Goal: Task Accomplishment & Management: Use online tool/utility

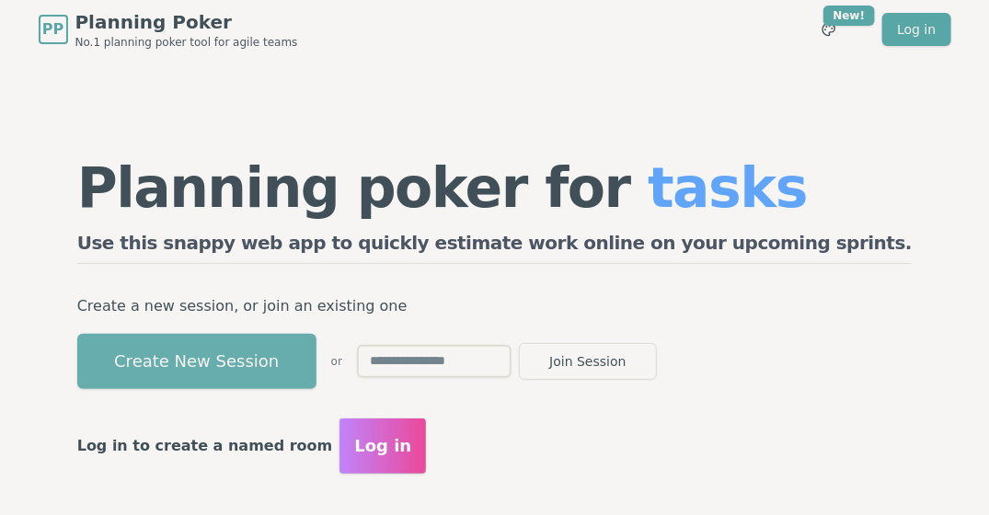
click at [280, 364] on button "Create New Session" at bounding box center [196, 361] width 239 height 55
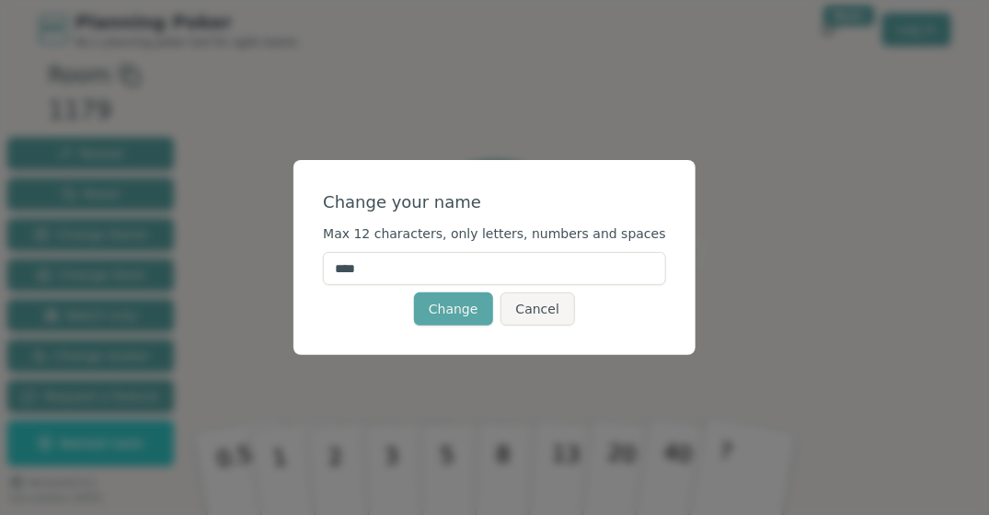
click at [408, 271] on input "****" at bounding box center [494, 268] width 343 height 33
type input "*"
type input "*******"
click at [457, 309] on button "Change" at bounding box center [453, 309] width 79 height 33
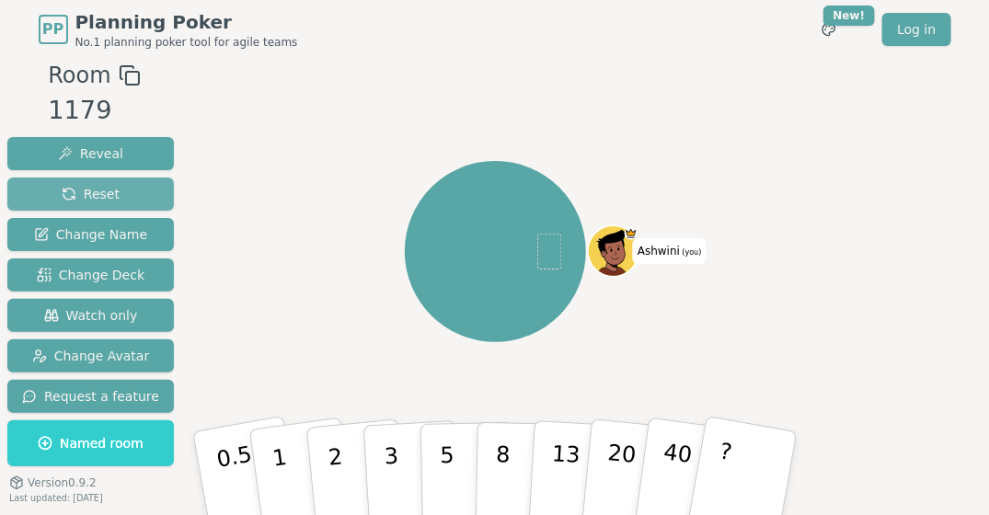
click at [105, 187] on span "Reset" at bounding box center [91, 194] width 58 height 18
click at [504, 469] on p "8" at bounding box center [502, 472] width 16 height 99
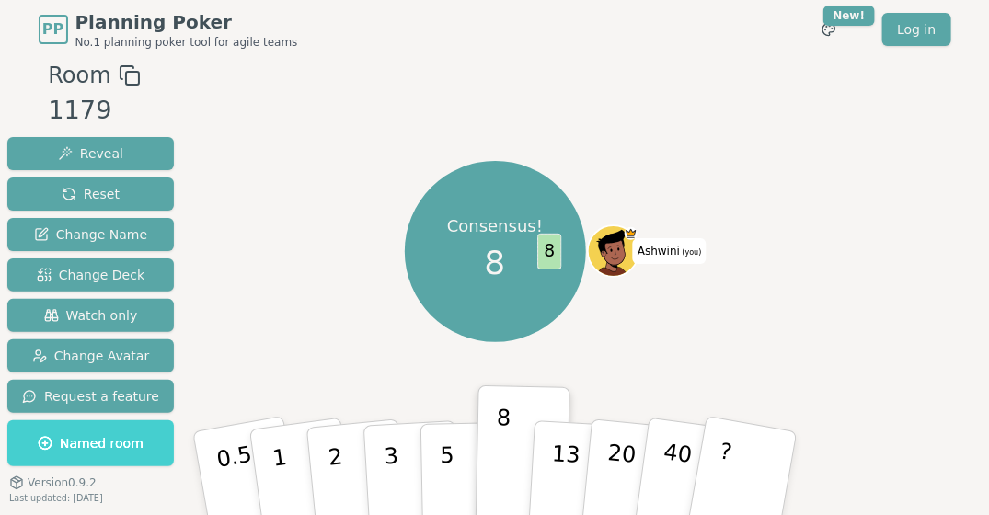
click at [84, 451] on span "Named room" at bounding box center [91, 443] width 106 height 18
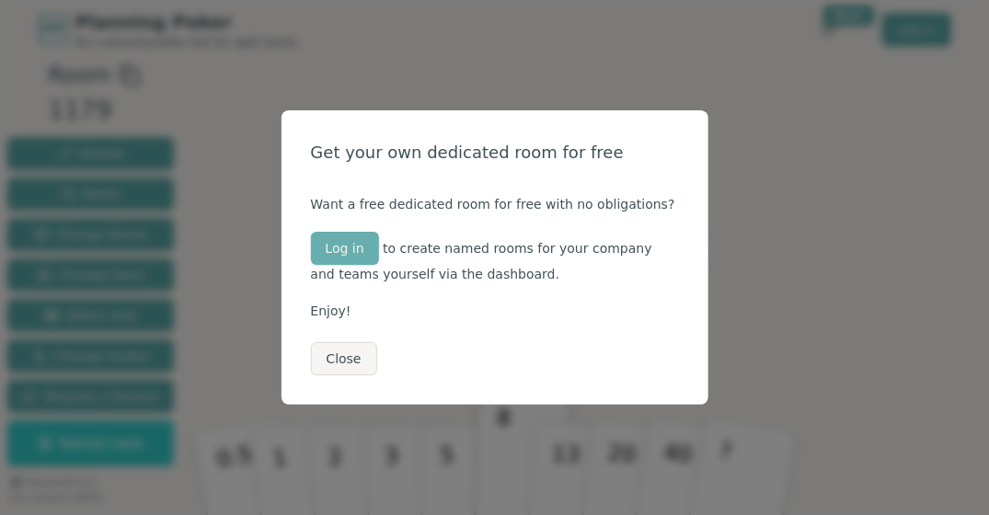
click at [348, 252] on button "Log in" at bounding box center [345, 248] width 68 height 33
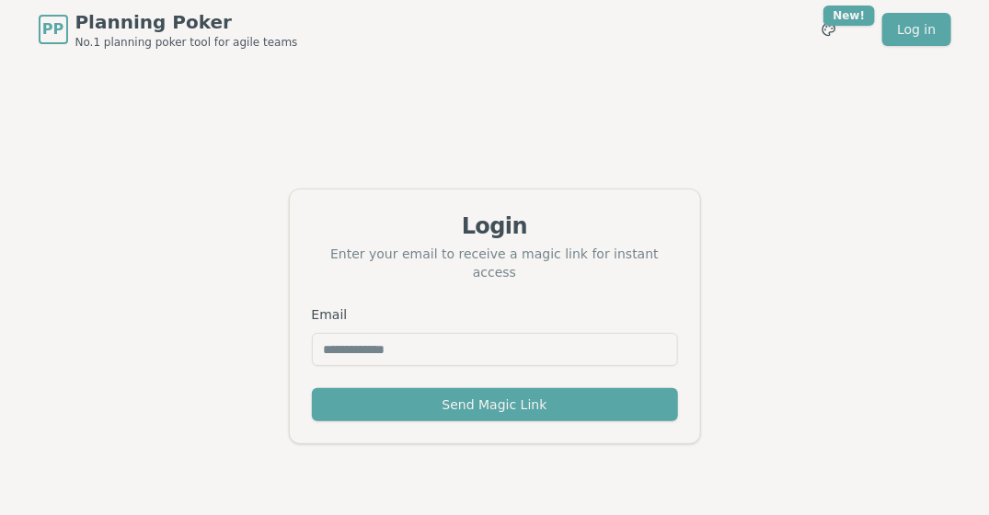
click at [342, 341] on input "Email" at bounding box center [495, 349] width 366 height 33
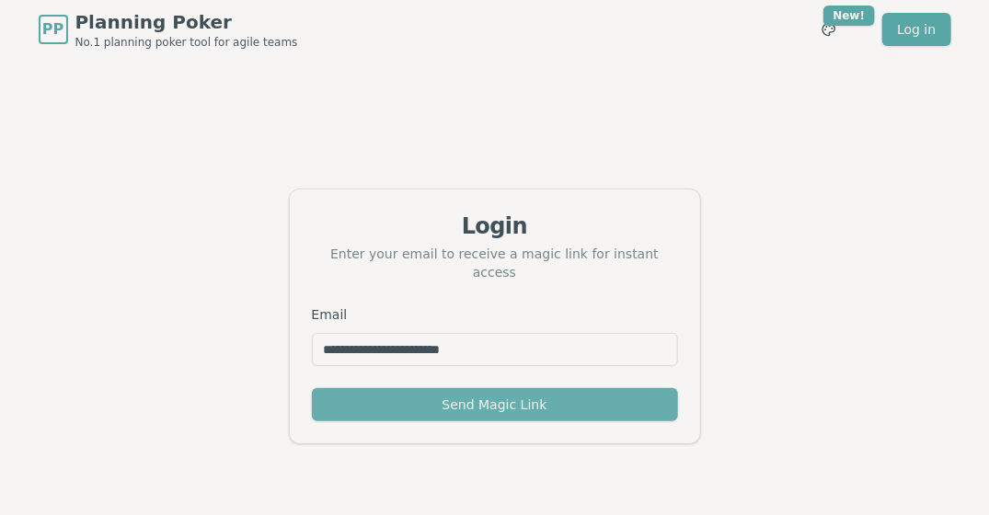
type input "**********"
click at [467, 396] on button "Send Magic Link" at bounding box center [495, 404] width 366 height 33
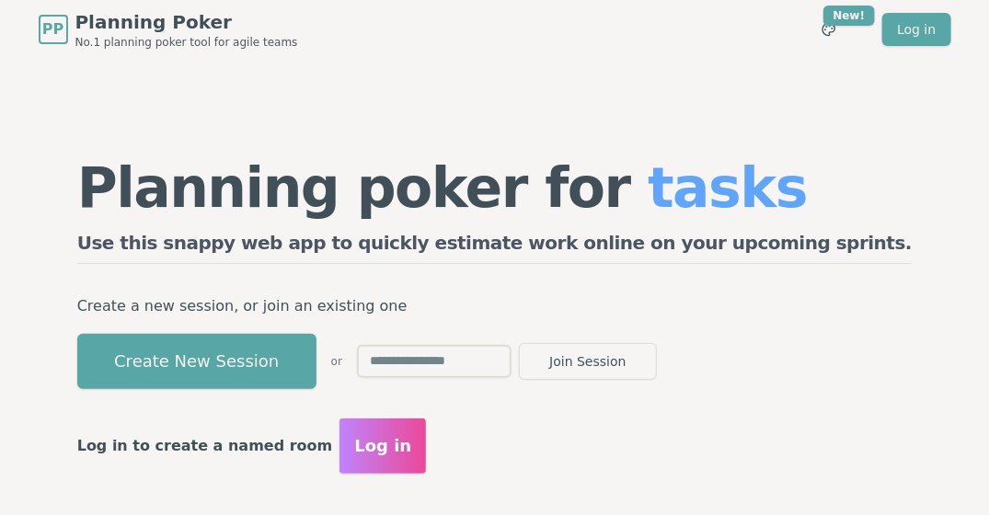
click at [411, 444] on span "Log in" at bounding box center [382, 446] width 57 height 26
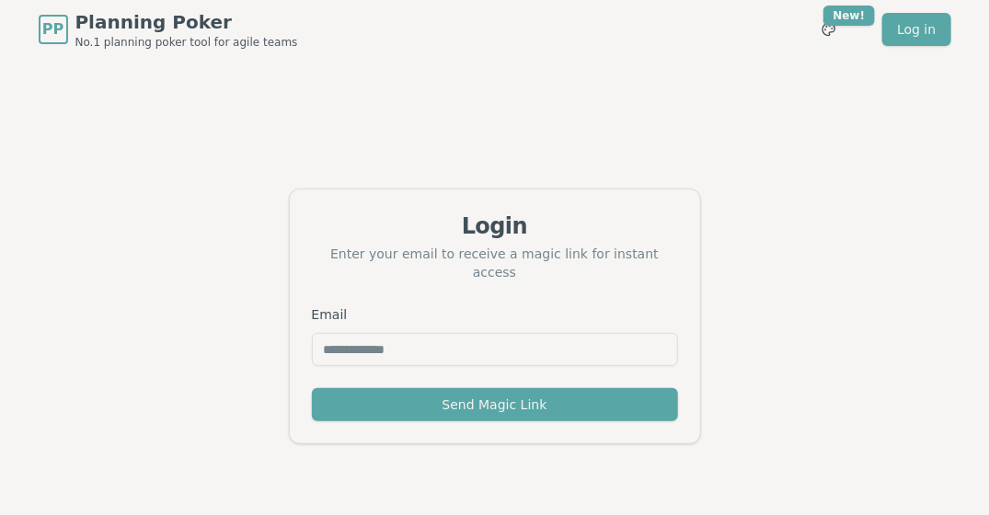
click at [350, 339] on input "Email" at bounding box center [495, 349] width 366 height 33
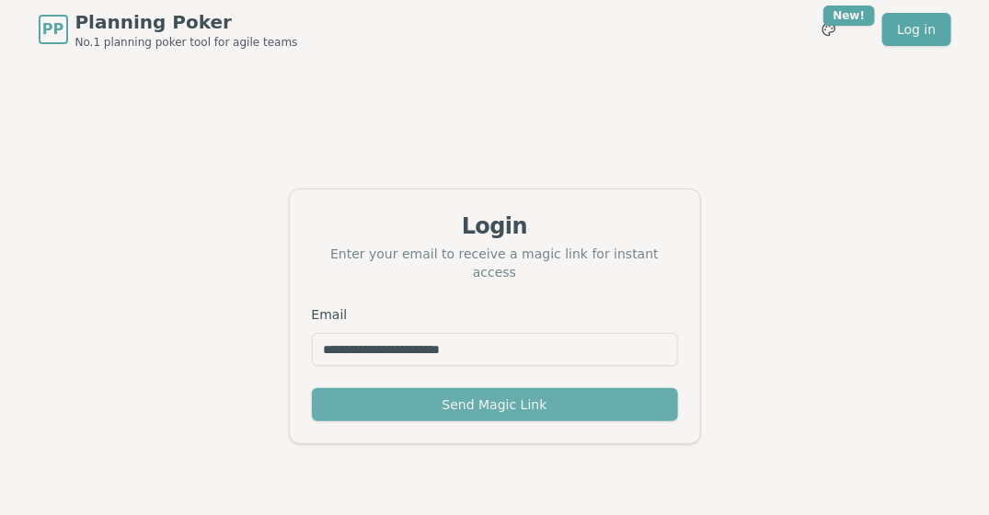
type input "**********"
click at [416, 389] on button "Send Magic Link" at bounding box center [495, 404] width 366 height 33
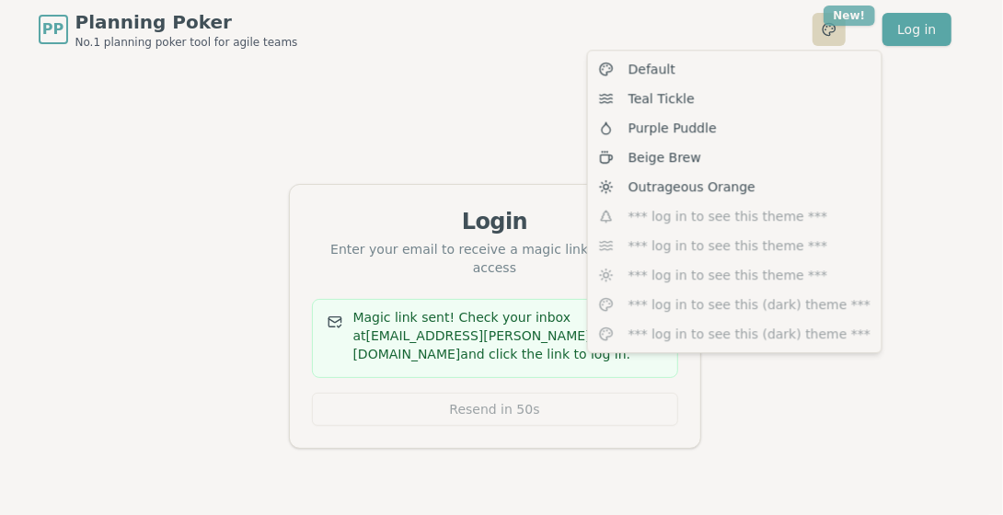
click at [851, 15] on html "PP Planning Poker No.1 planning poker tool for agile teams Toggle theme New! Lo…" at bounding box center [501, 287] width 1003 height 574
click at [508, 50] on html "PP Planning Poker No.1 planning poker tool for agile teams Toggle theme New! Lo…" at bounding box center [501, 287] width 1003 height 574
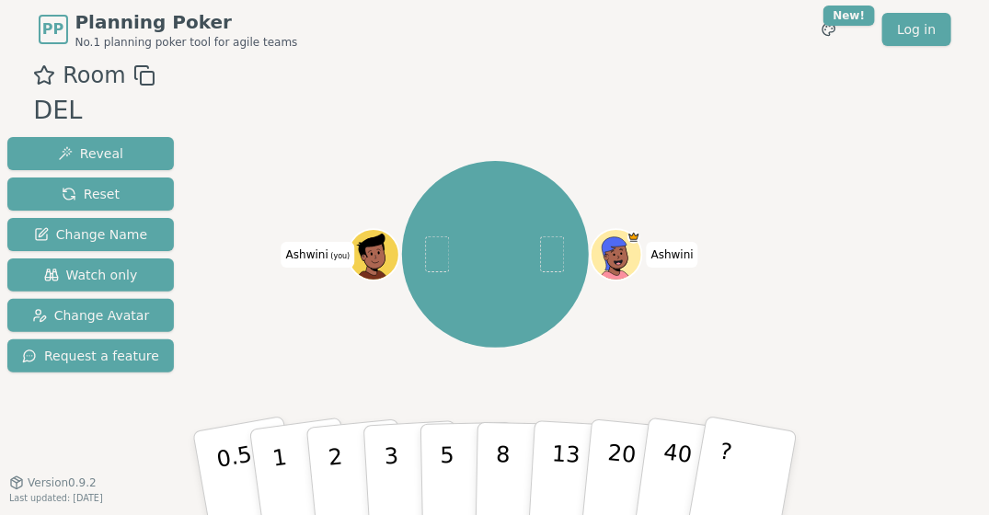
click at [355, 271] on div at bounding box center [376, 270] width 50 height 44
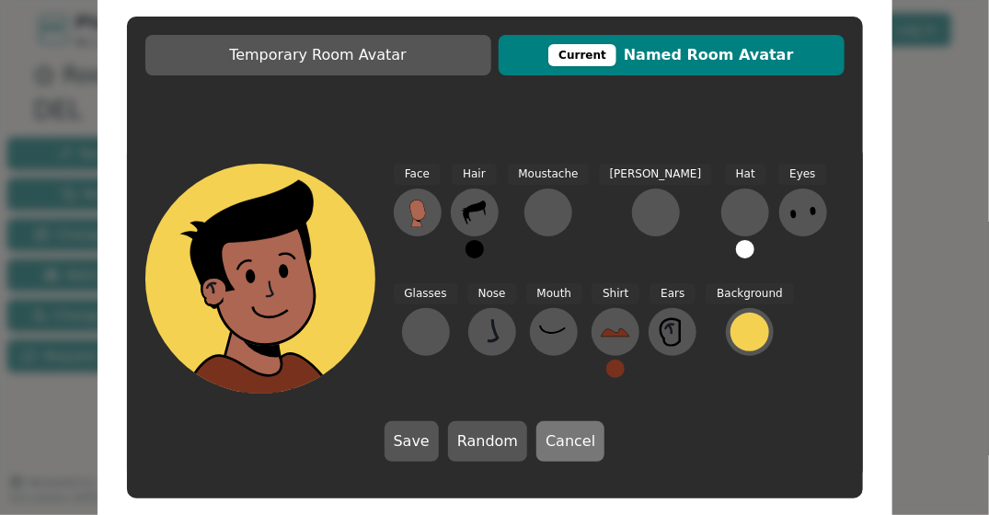
click at [563, 447] on button "Cancel" at bounding box center [571, 441] width 68 height 40
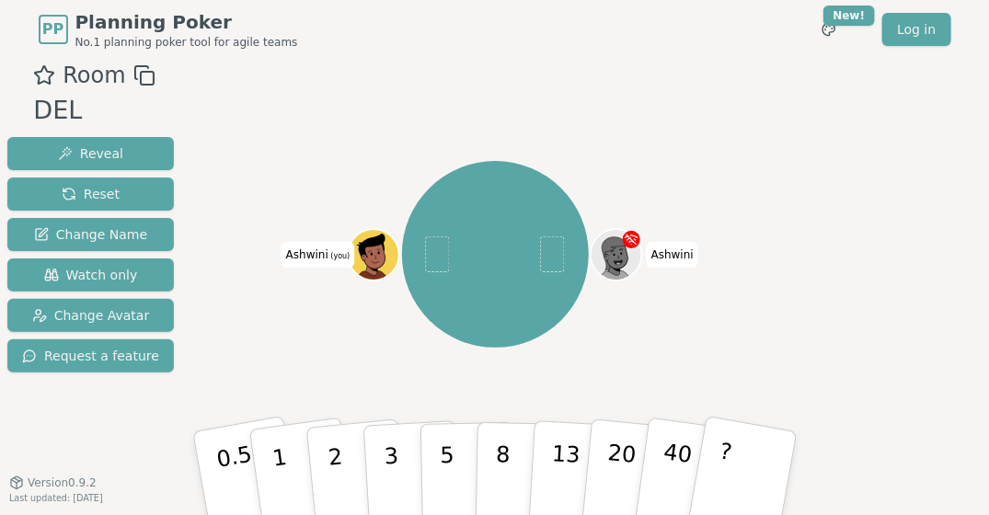
drag, startPoint x: 326, startPoint y: 252, endPoint x: 280, endPoint y: 341, distance: 100.4
click at [280, 341] on div "Ashwini Ashwini (you)" at bounding box center [495, 254] width 540 height 325
click at [660, 259] on span "Ashwini" at bounding box center [673, 255] width 52 height 26
drag, startPoint x: 368, startPoint y: 258, endPoint x: 252, endPoint y: 150, distance: 158.2
click at [252, 150] on div "Ashwini Ashwini (you)" at bounding box center [495, 254] width 540 height 325
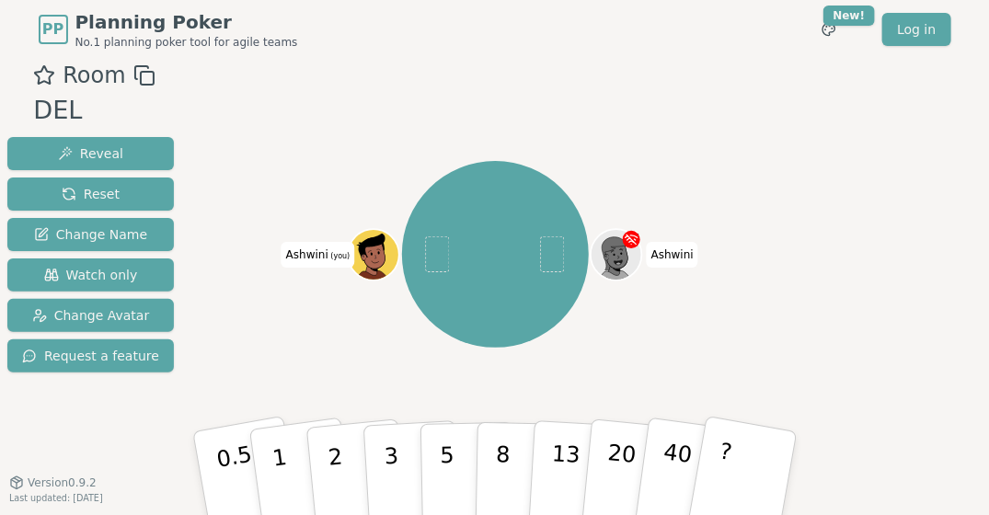
click at [324, 260] on span "Ashwini (you)" at bounding box center [319, 255] width 74 height 26
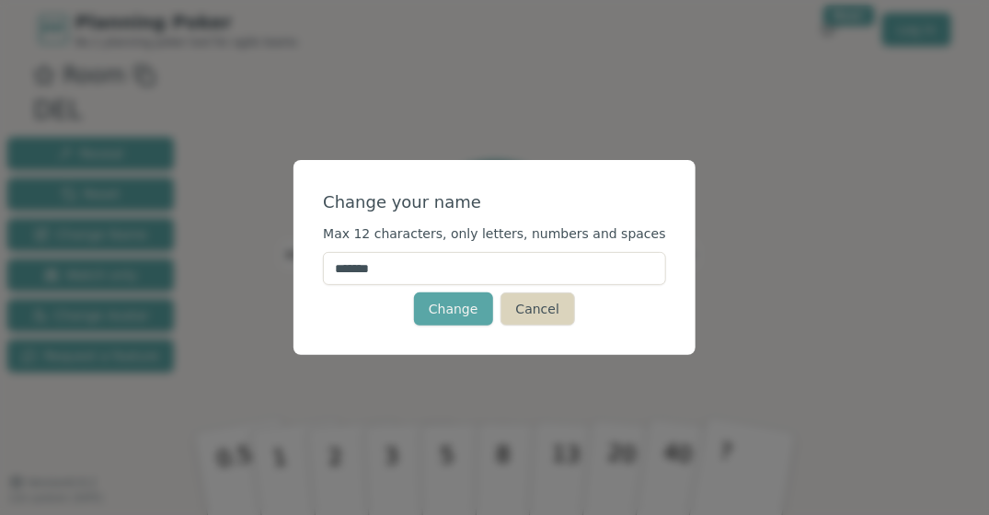
click at [543, 319] on button "Cancel" at bounding box center [538, 309] width 75 height 33
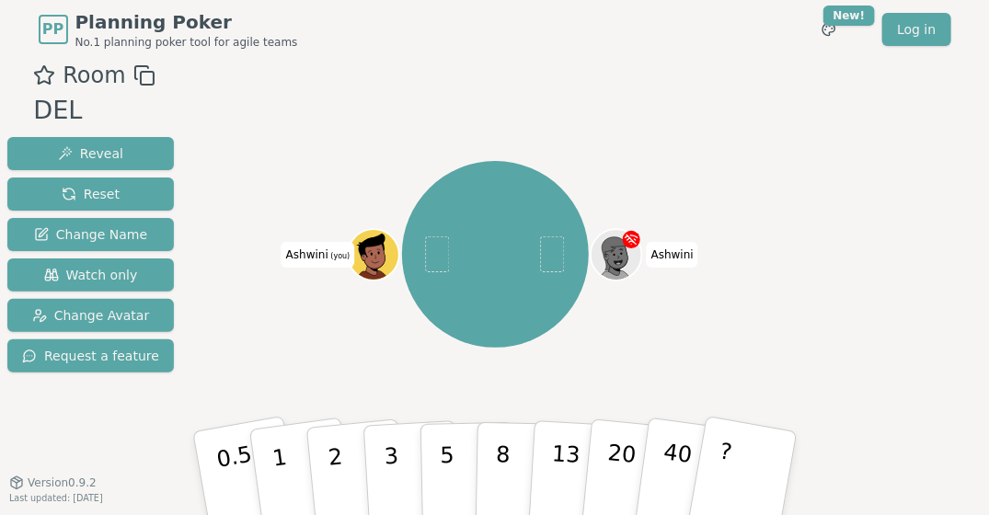
drag, startPoint x: 635, startPoint y: 254, endPoint x: 582, endPoint y: 121, distance: 142.9
click at [582, 121] on div "Ashwini Ashwini (you)" at bounding box center [495, 254] width 540 height 325
click at [100, 245] on button "Change Name" at bounding box center [90, 234] width 167 height 33
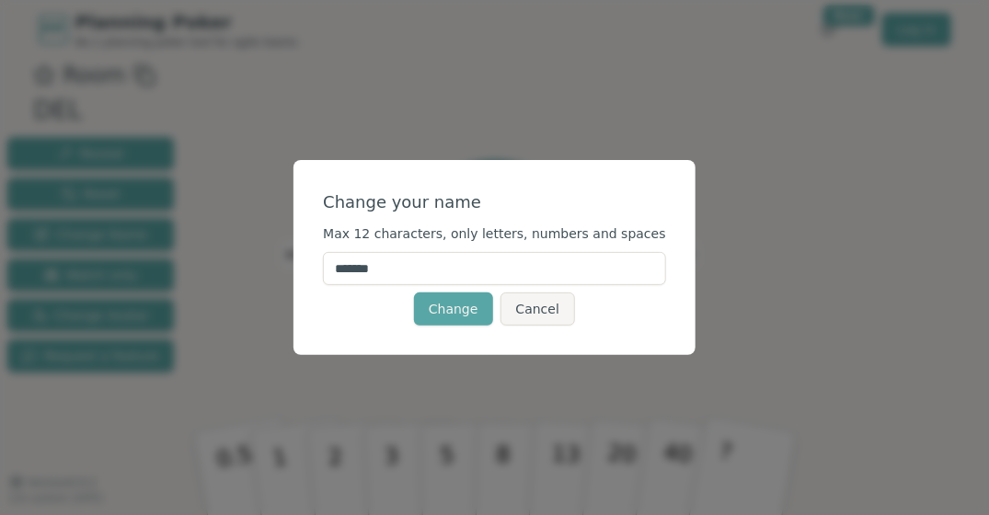
click at [417, 271] on input "*******" at bounding box center [494, 268] width 343 height 33
click at [516, 319] on button "Cancel" at bounding box center [538, 309] width 75 height 33
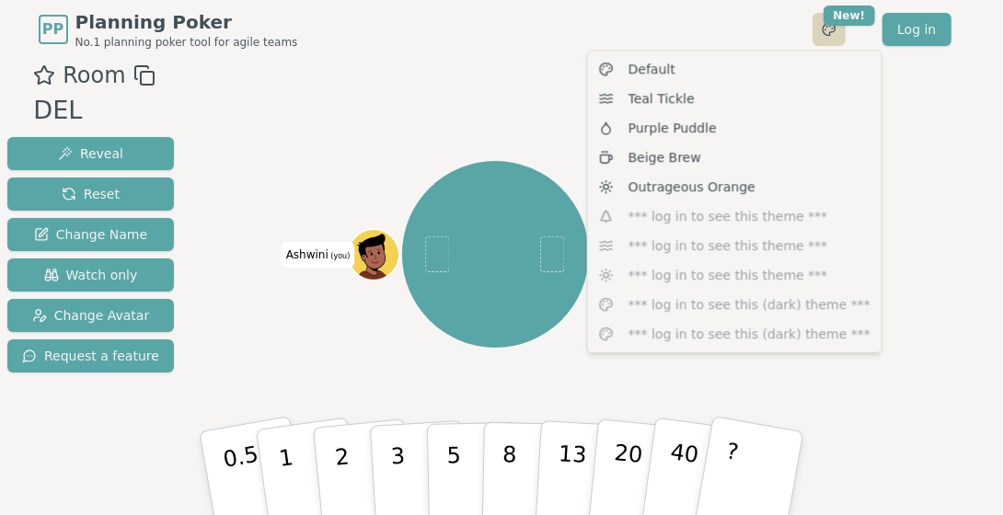
click at [829, 26] on html "PP Planning Poker No.1 planning poker tool for agile teams Toggle theme New! Lo…" at bounding box center [501, 282] width 1003 height 565
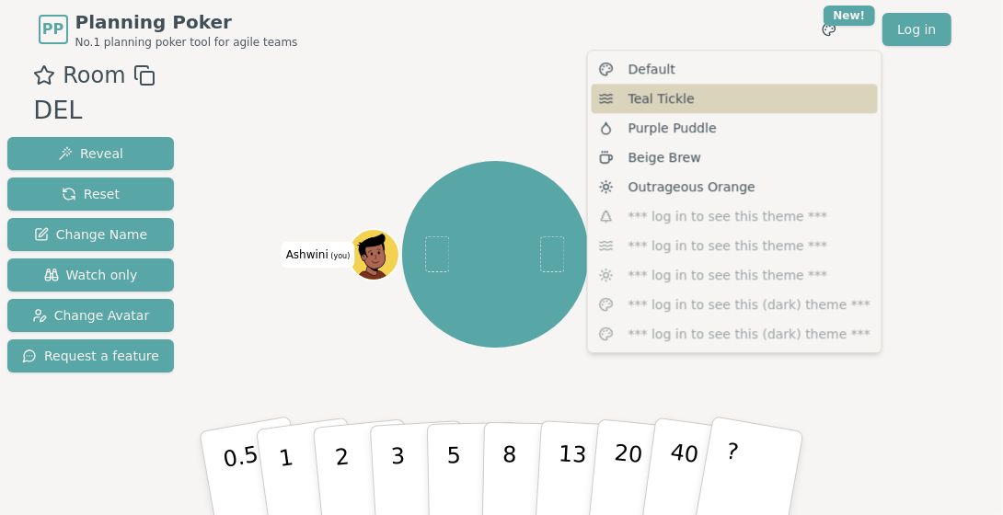
click at [660, 103] on span "Teal Tickle" at bounding box center [662, 98] width 66 height 18
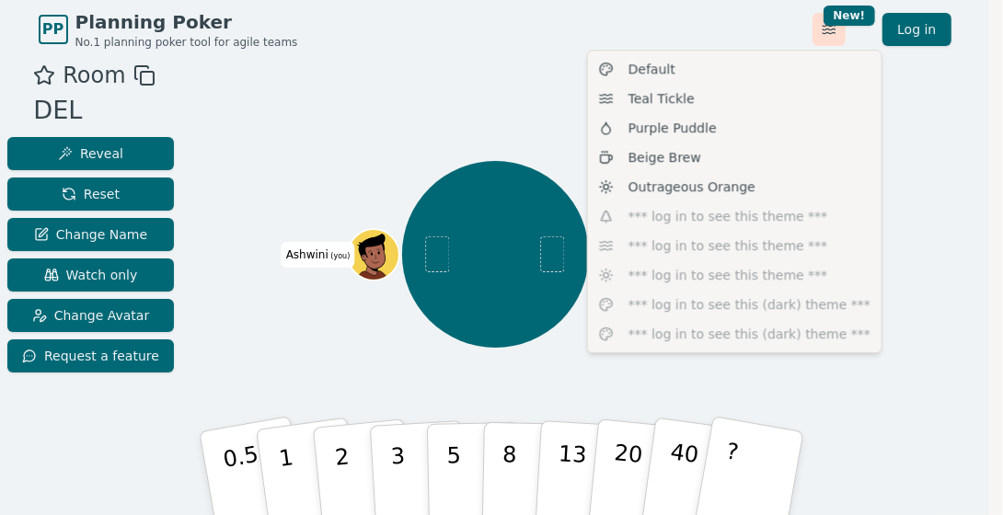
click at [835, 28] on html "PP Planning Poker No.1 planning poker tool for agile teams Toggle theme New! Lo…" at bounding box center [501, 282] width 1003 height 565
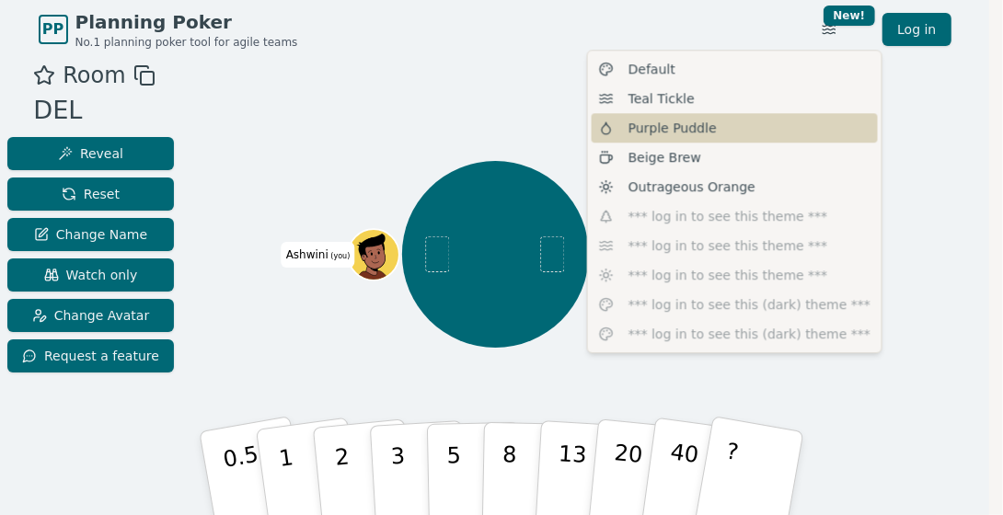
click at [667, 140] on div "Purple Puddle" at bounding box center [735, 127] width 286 height 29
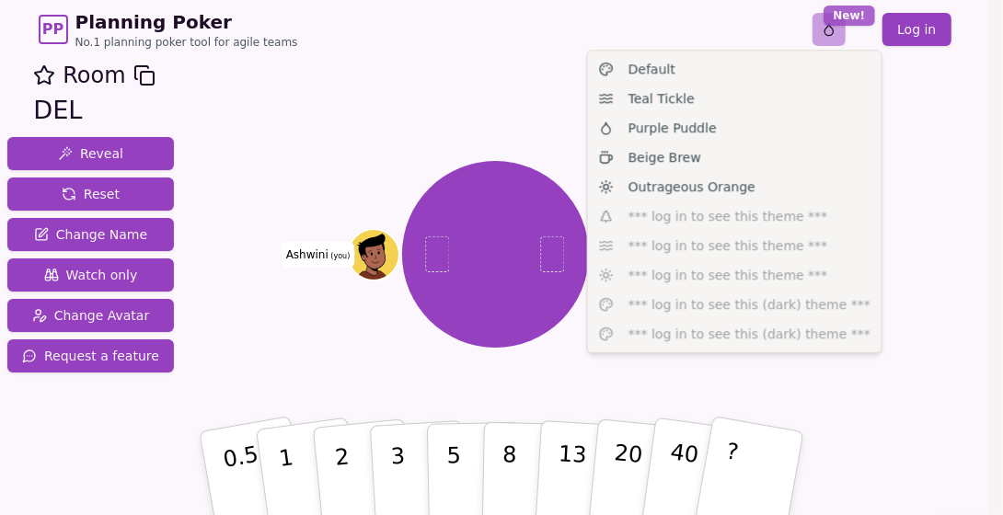
click at [850, 24] on html "PP Planning Poker No.1 planning poker tool for agile teams Toggle theme New! Lo…" at bounding box center [501, 282] width 1003 height 565
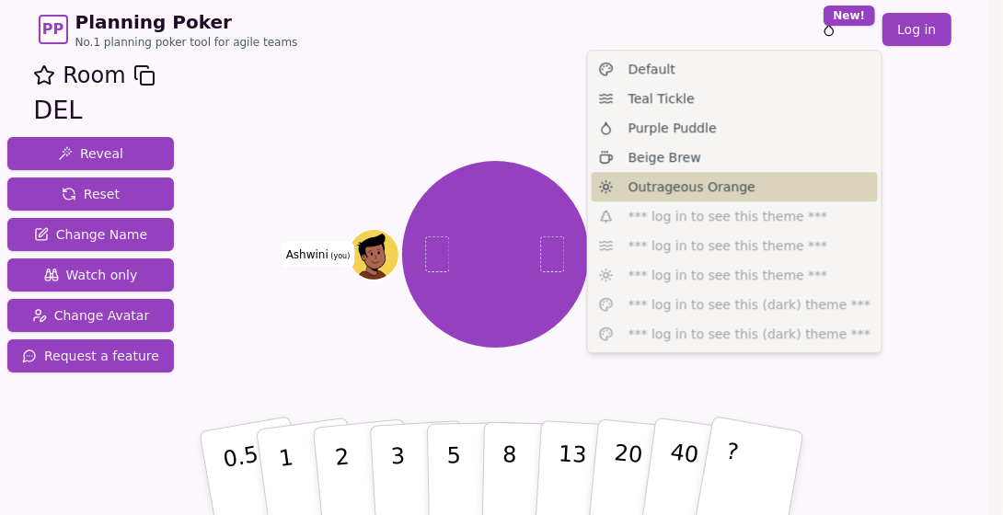
click at [679, 183] on span "Outrageous Orange" at bounding box center [692, 187] width 127 height 18
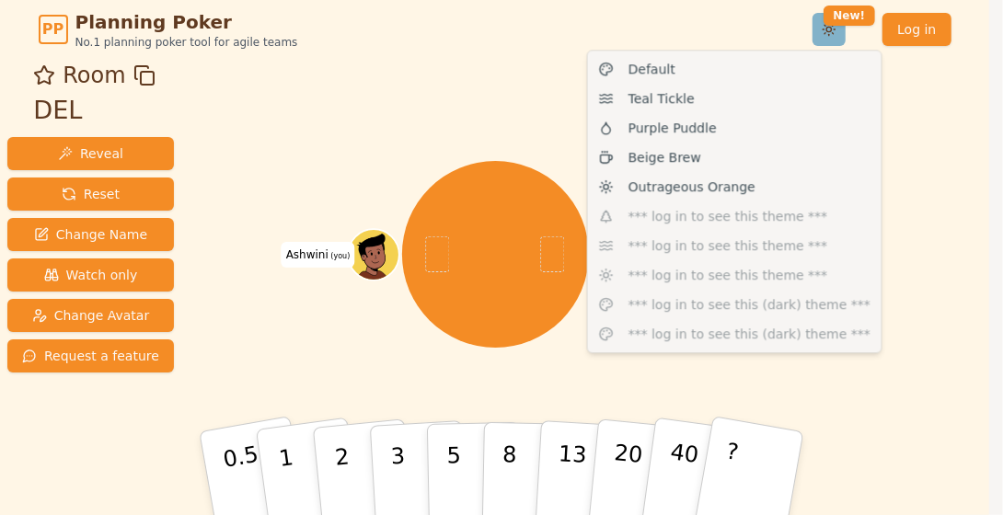
click at [836, 31] on html "PP Planning Poker No.1 planning poker tool for agile teams Toggle theme New! Lo…" at bounding box center [501, 282] width 1003 height 565
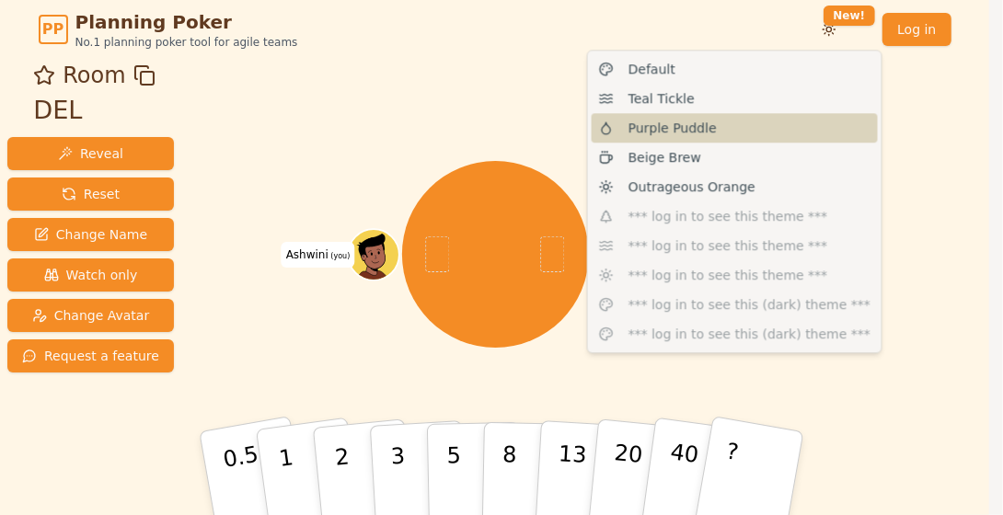
click at [646, 129] on span "Purple Puddle" at bounding box center [673, 128] width 88 height 18
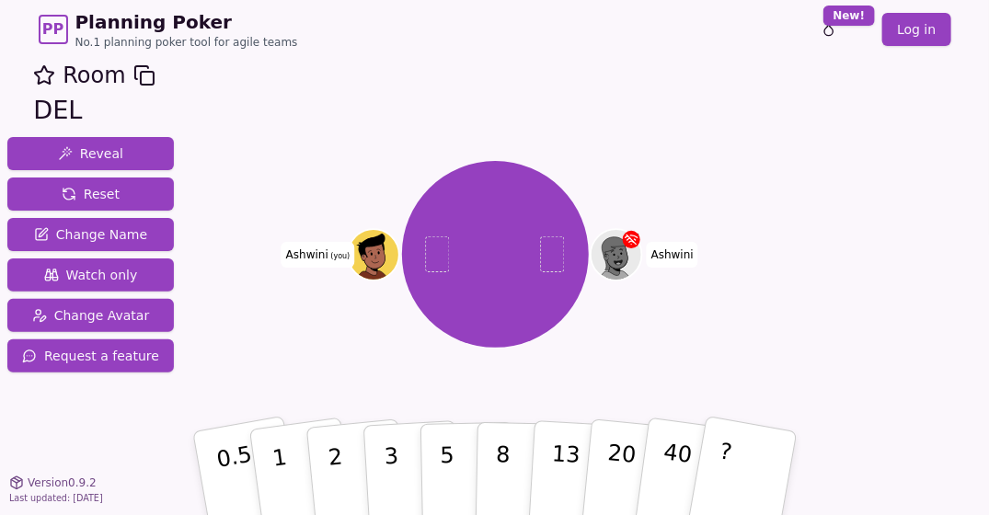
click at [692, 134] on div "Ashwini Ashwini (you)" at bounding box center [495, 254] width 540 height 325
click at [864, 275] on div "Room DEL Reveal Reset Change Name Watch only Change Avatar Request a feature As…" at bounding box center [494, 312] width 989 height 506
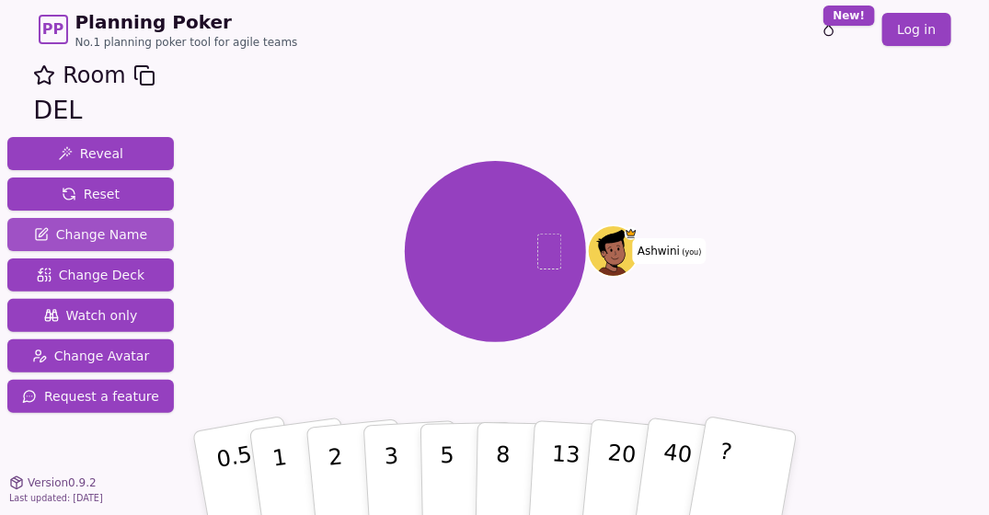
click at [92, 232] on span "Change Name" at bounding box center [90, 234] width 113 height 18
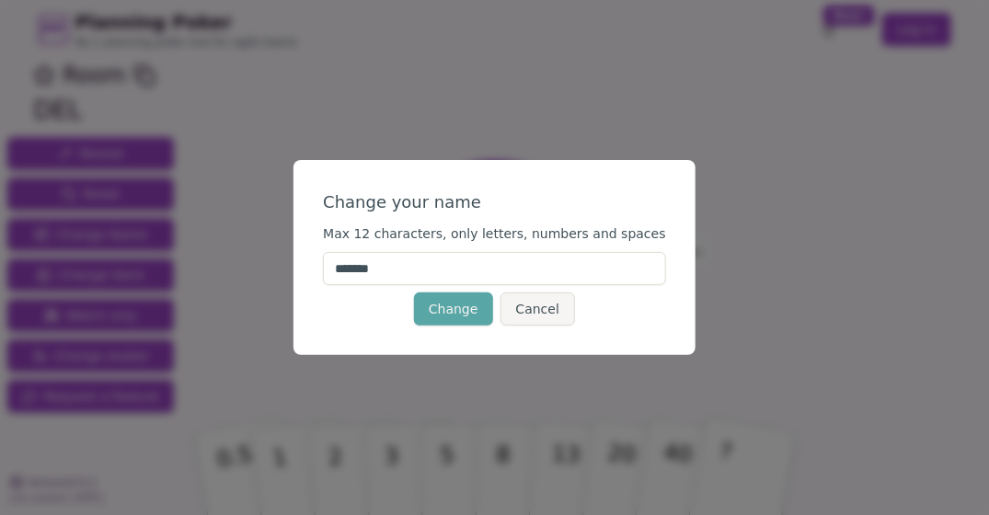
drag, startPoint x: 411, startPoint y: 271, endPoint x: 342, endPoint y: 265, distance: 69.3
click at [342, 265] on div "Change your name Max 12 characters, only letters, numbers and spaces ******* Ch…" at bounding box center [495, 257] width 402 height 195
type input "*****"
click at [437, 314] on button "Change" at bounding box center [453, 309] width 79 height 33
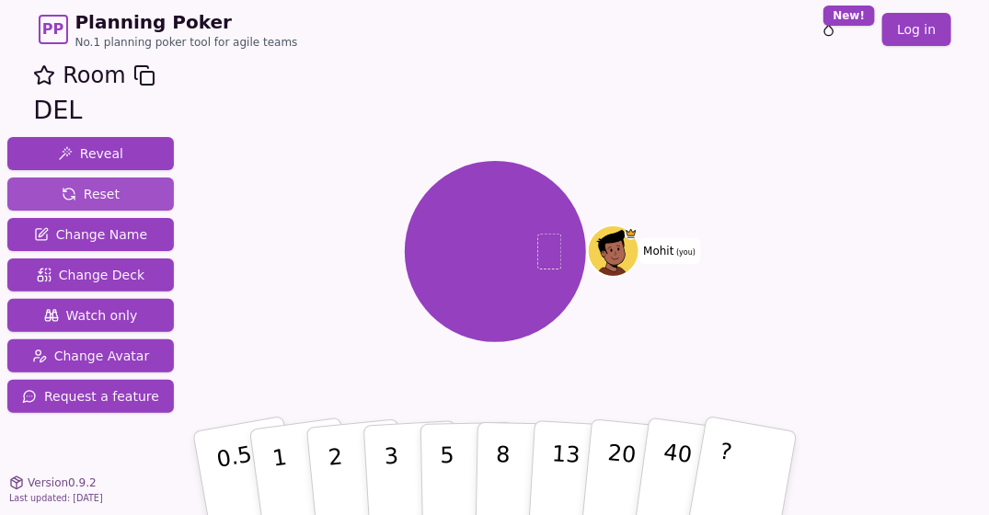
click at [98, 190] on span "Reset" at bounding box center [91, 194] width 58 height 18
click at [622, 199] on img at bounding box center [627, 201] width 22 height 22
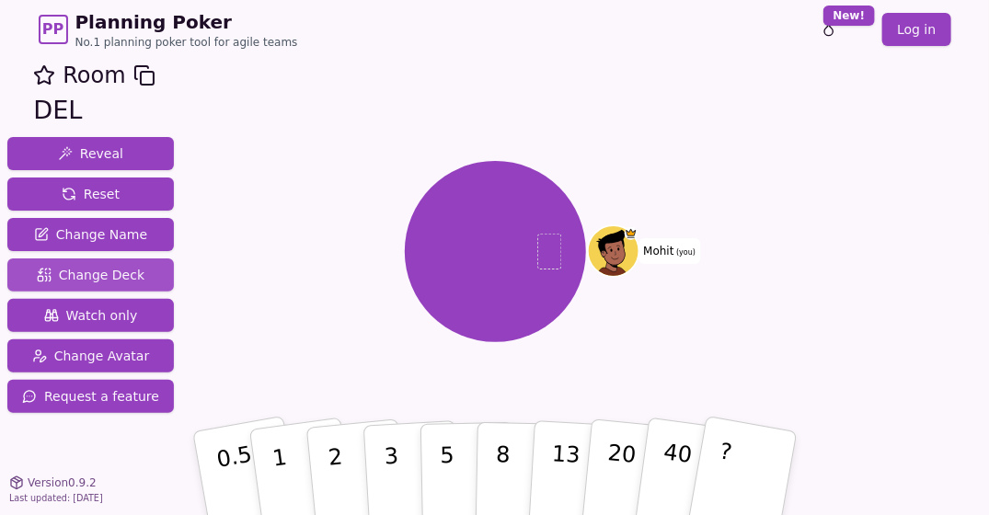
click at [101, 278] on span "Change Deck" at bounding box center [91, 275] width 108 height 18
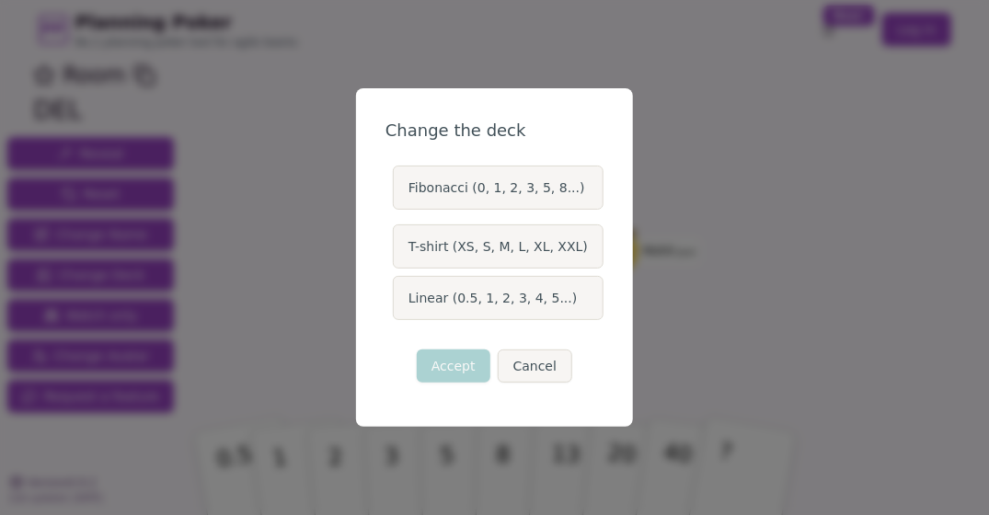
click at [423, 192] on label "Fibonacci (0, 1, 2, 3, 5, 8...)" at bounding box center [498, 188] width 211 height 44
click at [399, 192] on button "Fibonacci (0, 1, 2, 3, 5, 8...)" at bounding box center [392, 187] width 15 height 15
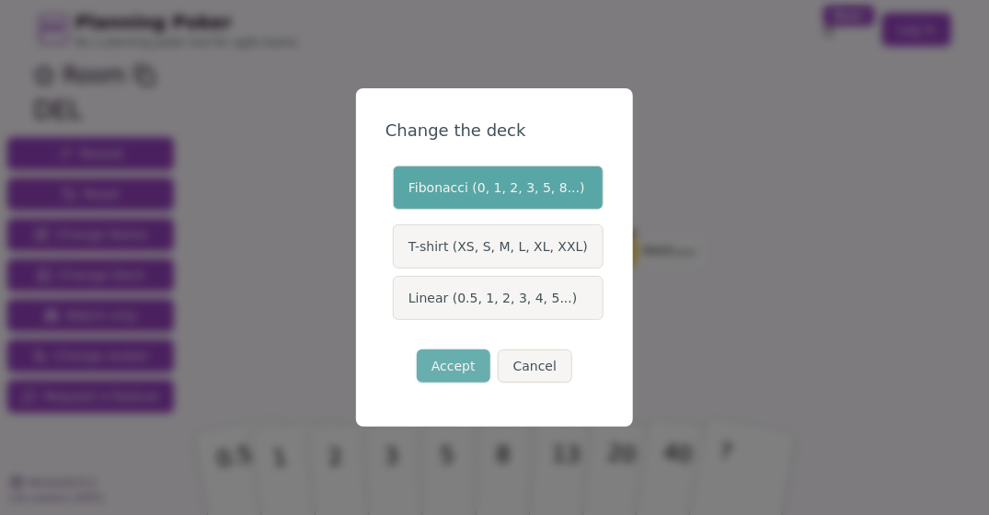
click at [442, 355] on button "Accept" at bounding box center [454, 366] width 74 height 33
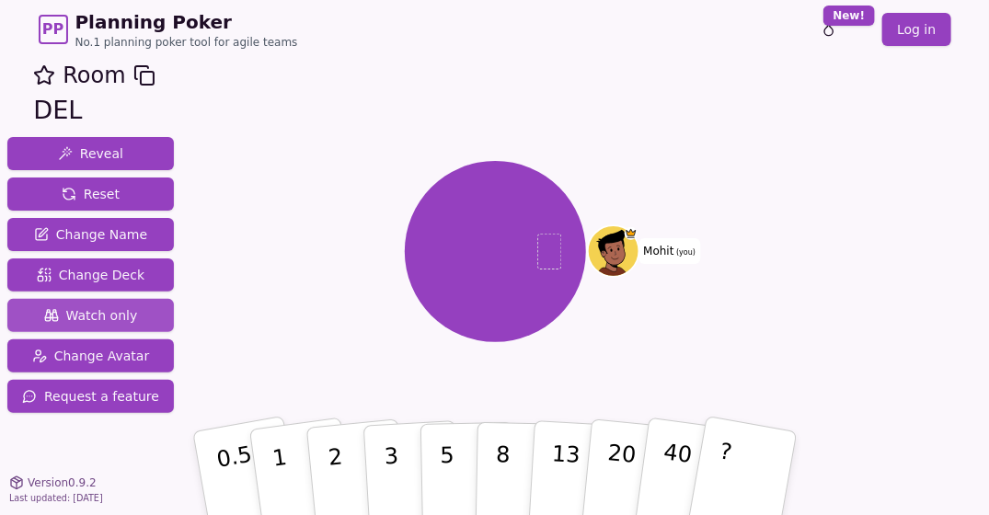
click at [103, 317] on span "Watch only" at bounding box center [91, 315] width 94 height 18
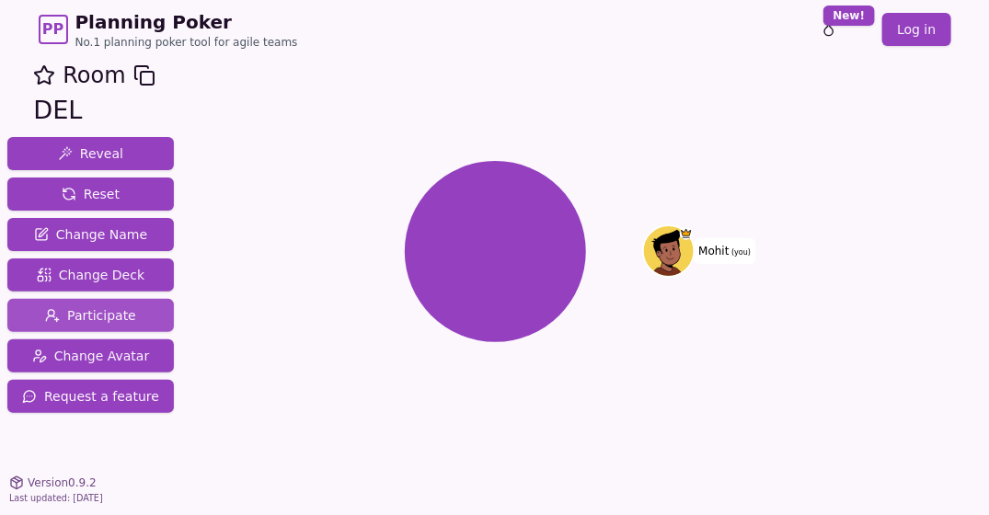
click at [84, 316] on span "Participate" at bounding box center [90, 315] width 91 height 18
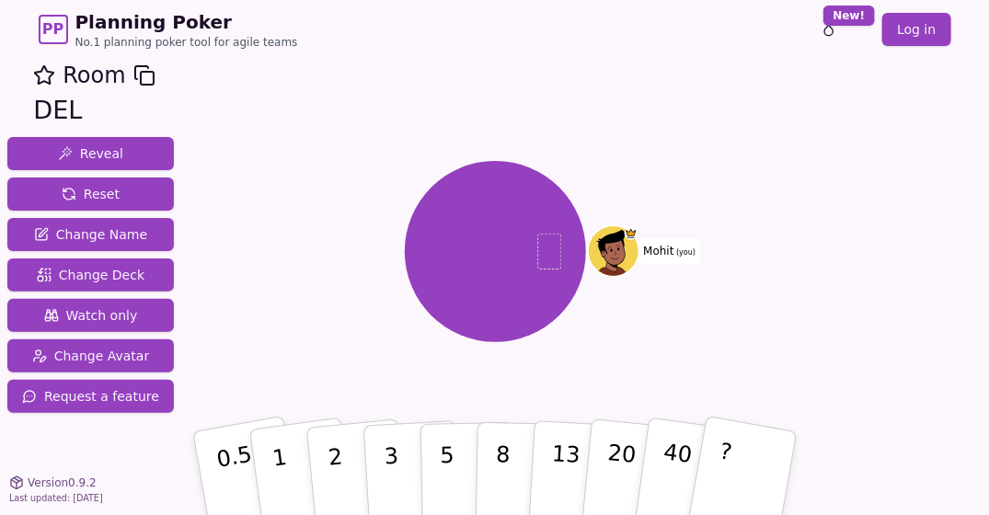
click at [133, 78] on icon at bounding box center [144, 75] width 22 height 22
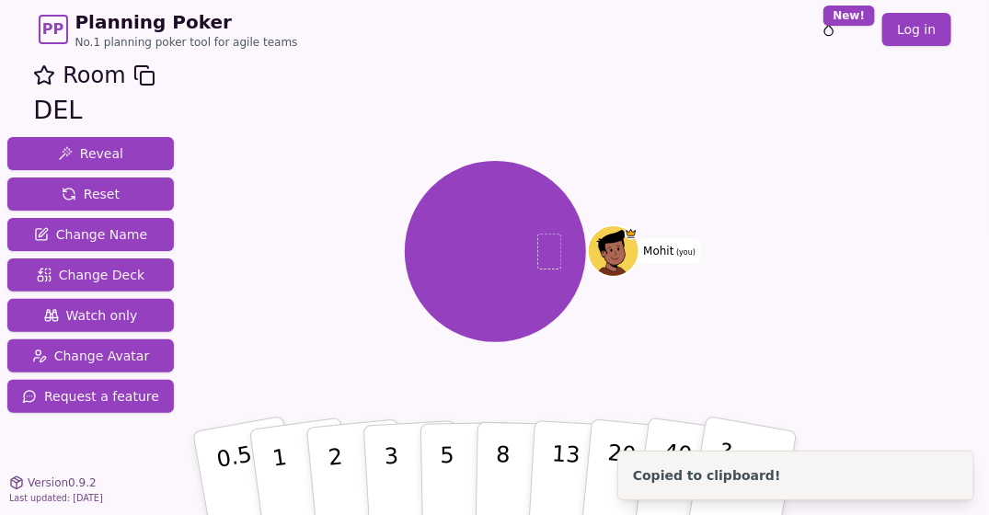
click at [133, 73] on icon at bounding box center [144, 75] width 22 height 22
click at [279, 145] on div "Mohit (you)" at bounding box center [495, 251] width 540 height 319
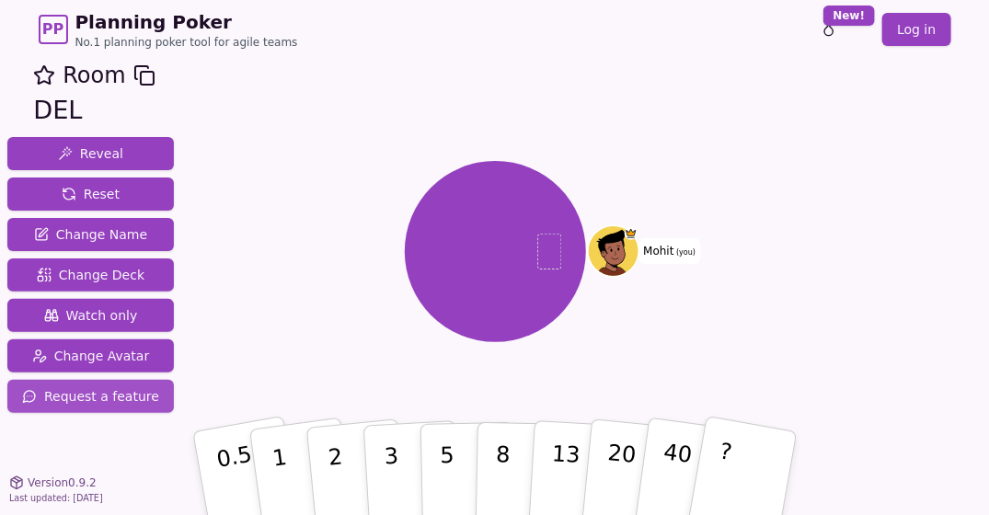
click at [107, 392] on span "Request a feature" at bounding box center [90, 396] width 137 height 18
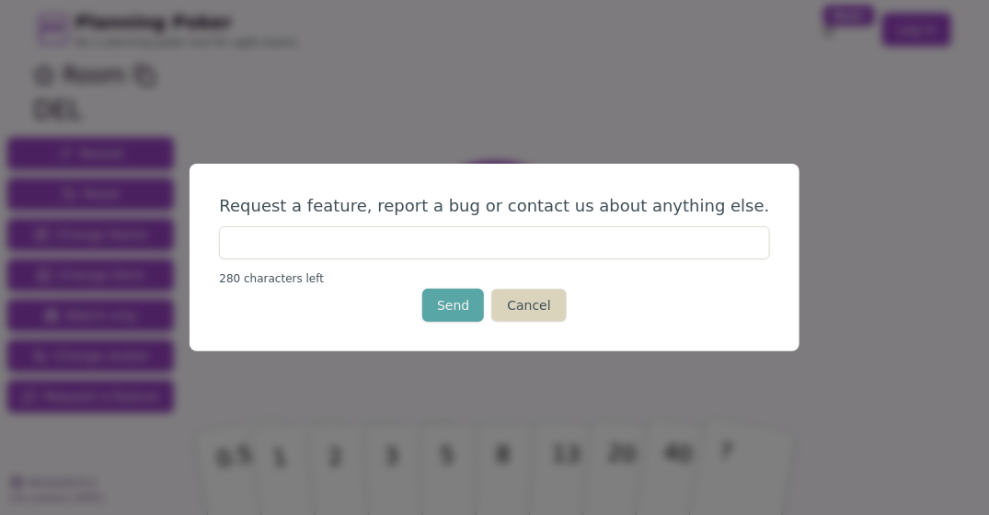
click at [527, 307] on button "Cancel" at bounding box center [528, 305] width 75 height 33
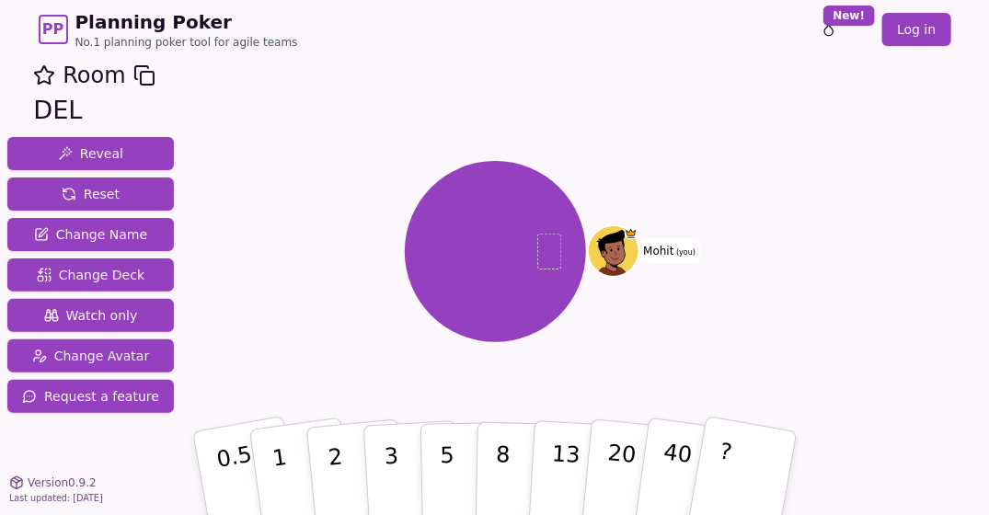
click at [627, 237] on icon at bounding box center [631, 233] width 11 height 13
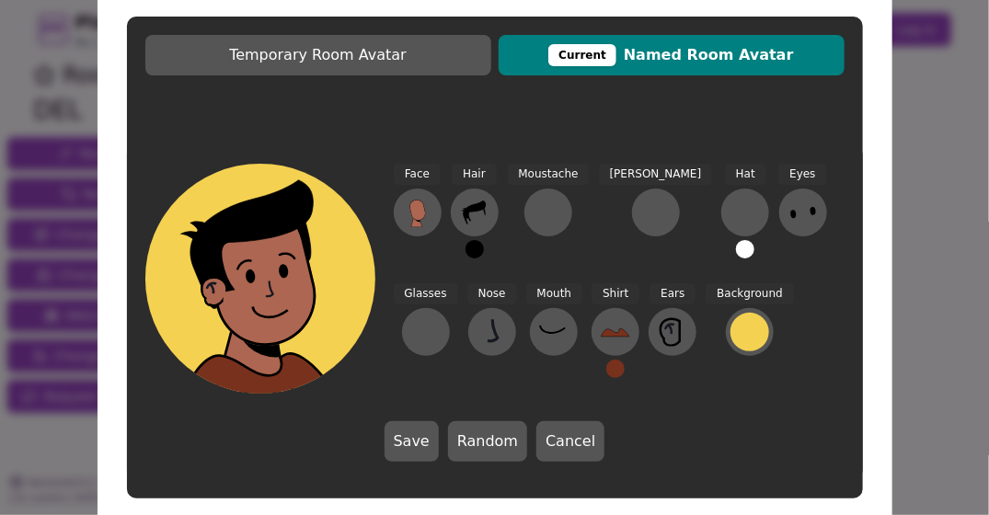
click at [583, 441] on button "Cancel" at bounding box center [571, 441] width 68 height 40
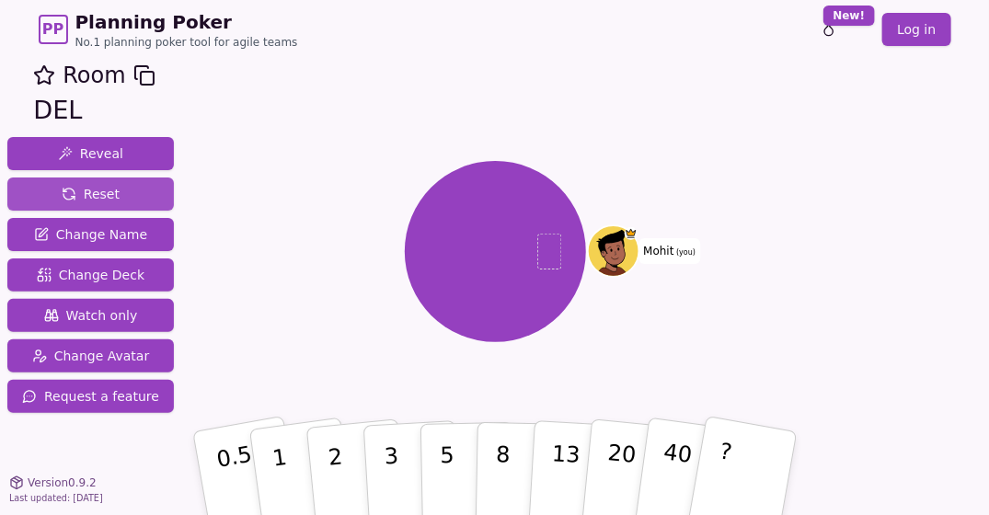
click at [92, 193] on span "Reset" at bounding box center [91, 194] width 58 height 18
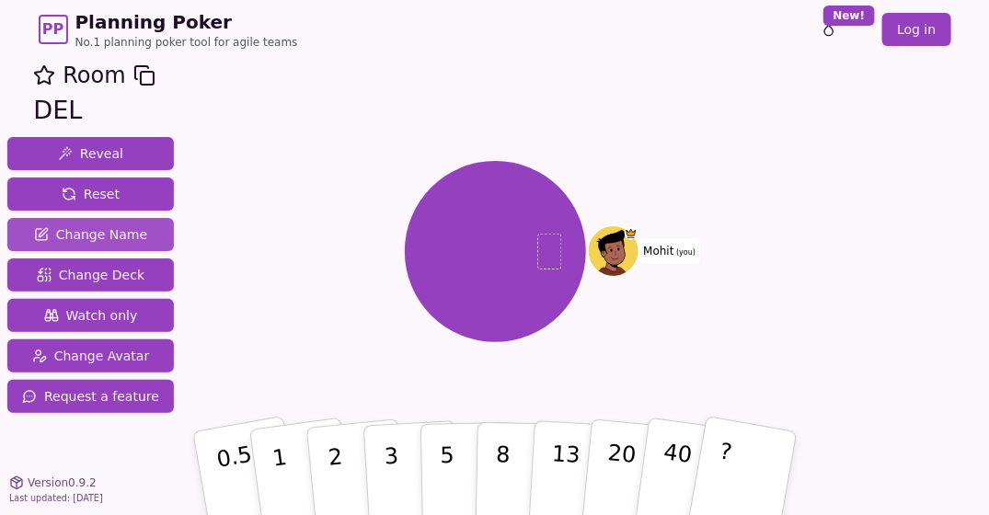
click at [79, 228] on span "Change Name" at bounding box center [90, 234] width 113 height 18
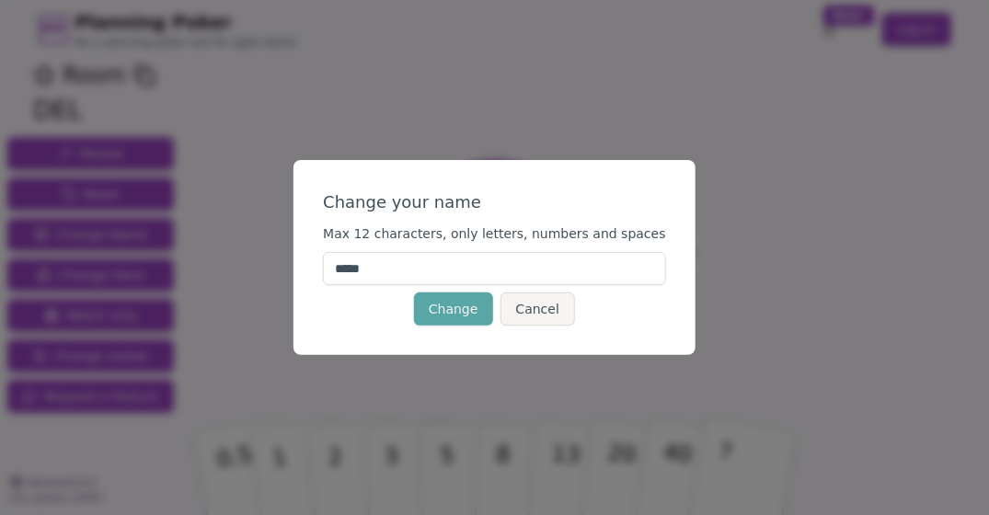
click at [396, 267] on input "*****" at bounding box center [494, 268] width 343 height 33
click at [540, 306] on button "Cancel" at bounding box center [538, 309] width 75 height 33
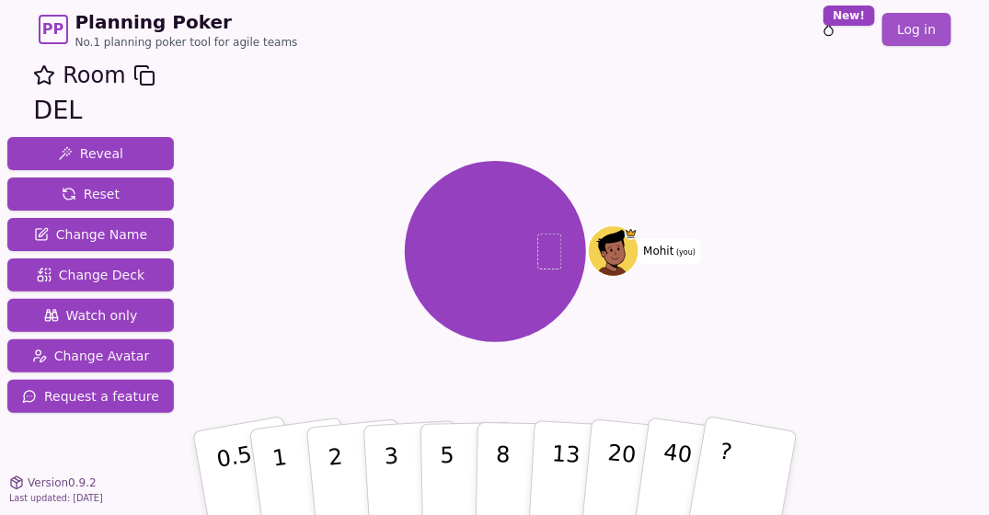
click at [924, 32] on link "Log in" at bounding box center [917, 29] width 68 height 33
click at [618, 260] on icon at bounding box center [615, 259] width 7 height 2
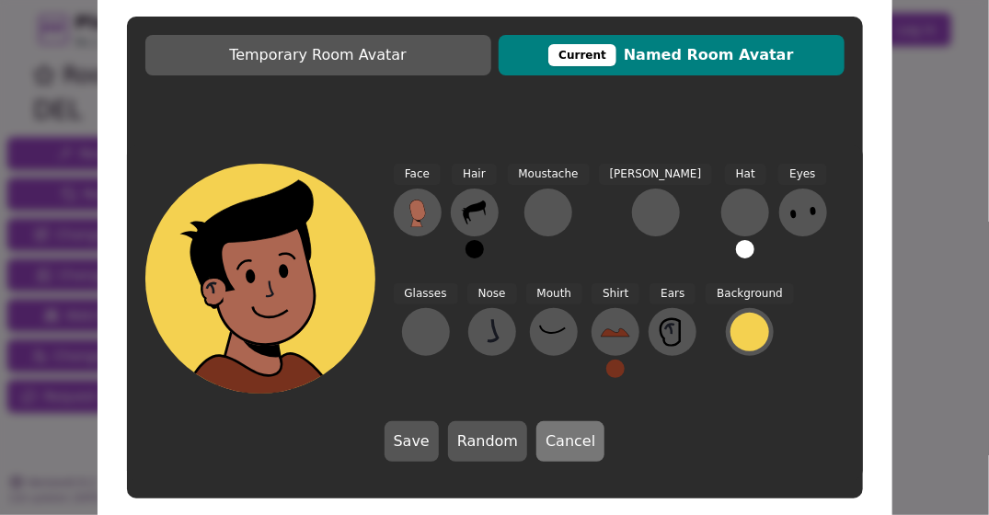
click at [560, 442] on button "Cancel" at bounding box center [571, 441] width 68 height 40
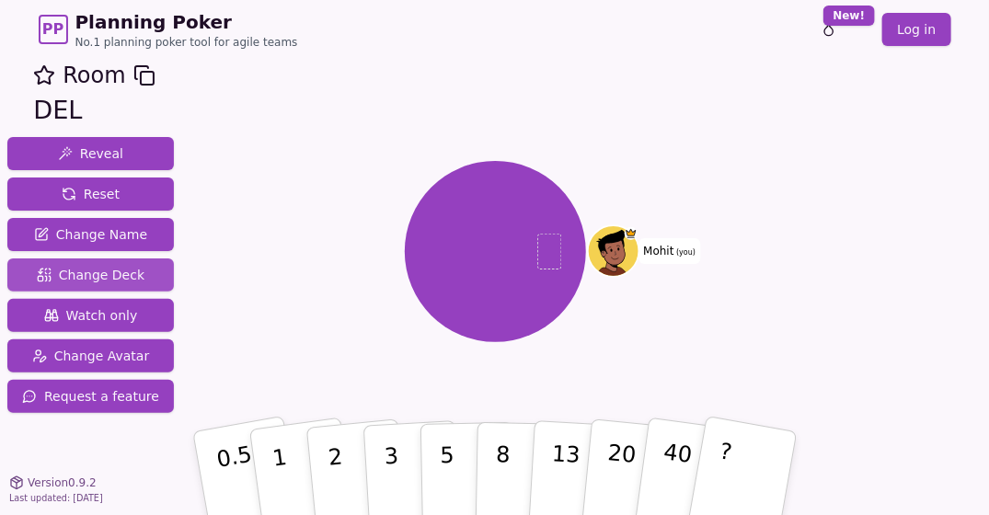
click at [90, 276] on span "Change Deck" at bounding box center [91, 275] width 108 height 18
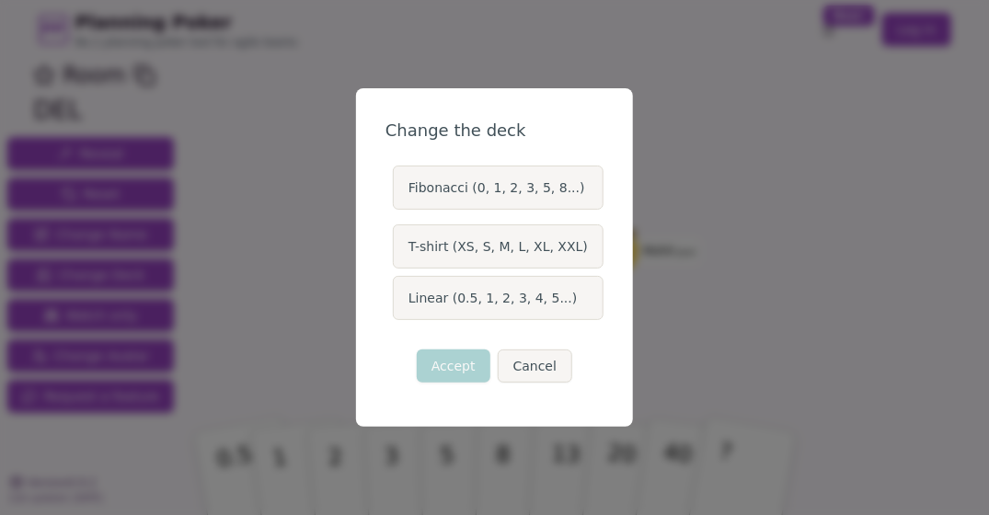
click at [443, 182] on label "Fibonacci (0, 1, 2, 3, 5, 8...)" at bounding box center [498, 188] width 211 height 44
click at [399, 182] on button "Fibonacci (0, 1, 2, 3, 5, 8...)" at bounding box center [392, 187] width 15 height 15
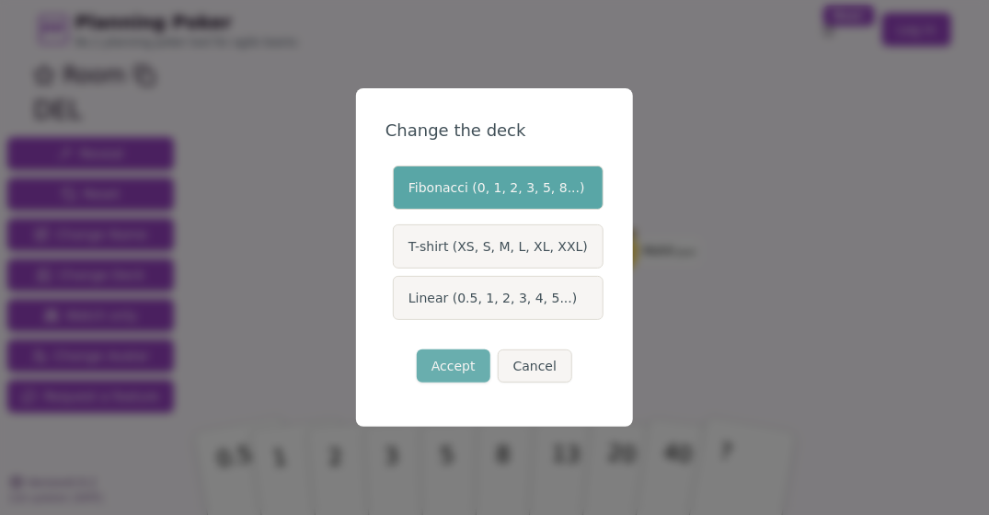
click at [440, 366] on button "Accept" at bounding box center [454, 366] width 74 height 33
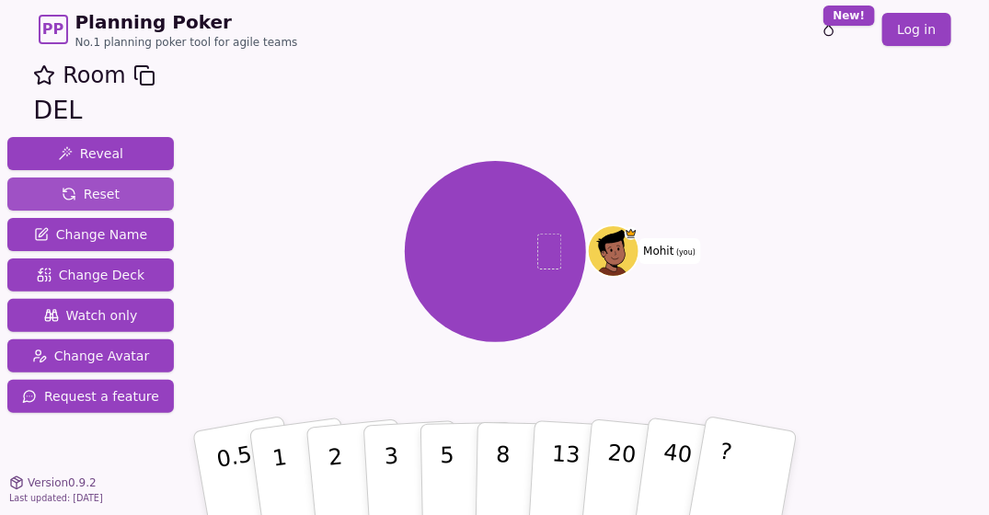
click at [84, 193] on span "Reset" at bounding box center [91, 194] width 58 height 18
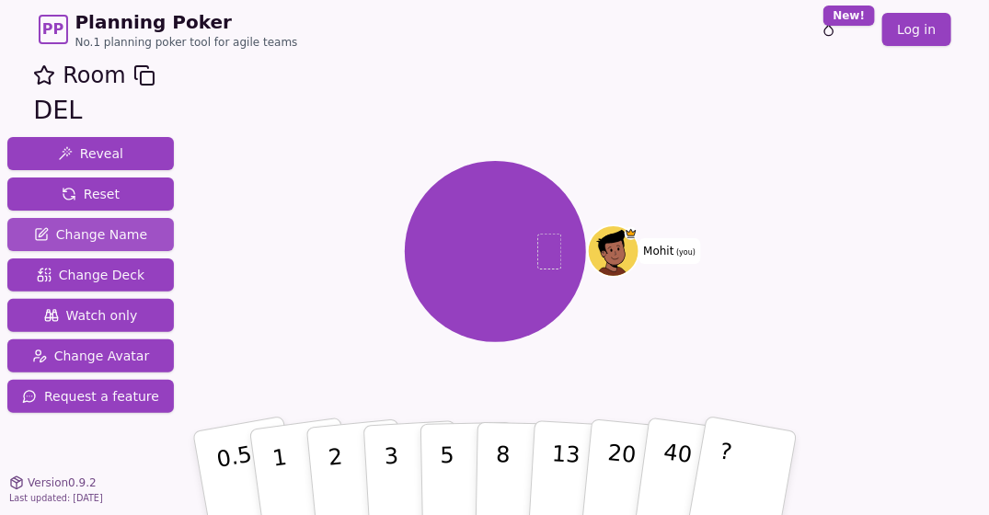
click at [97, 237] on span "Change Name" at bounding box center [90, 234] width 113 height 18
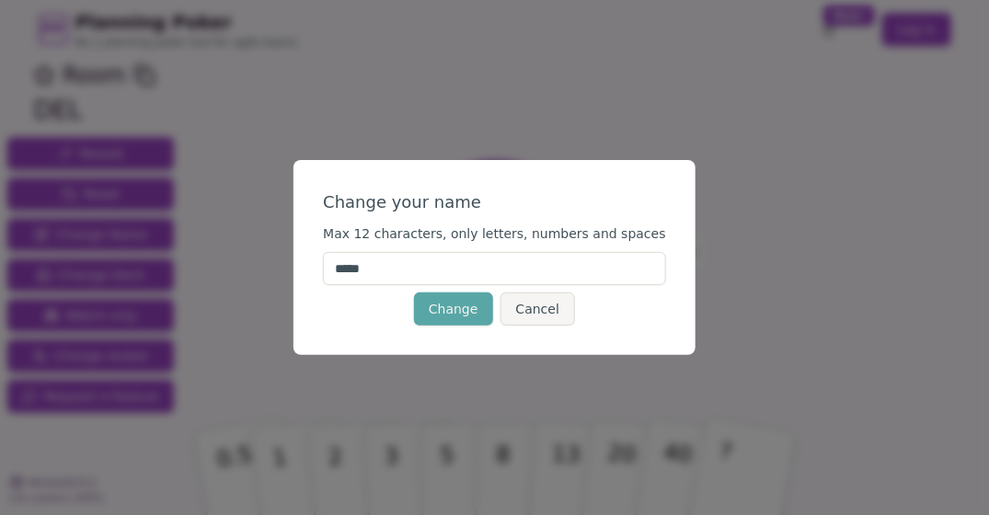
drag, startPoint x: 397, startPoint y: 268, endPoint x: 302, endPoint y: 268, distance: 94.8
click at [302, 268] on div "Change your name Max 12 characters, only letters, numbers and spaces ***** Chan…" at bounding box center [494, 257] width 989 height 515
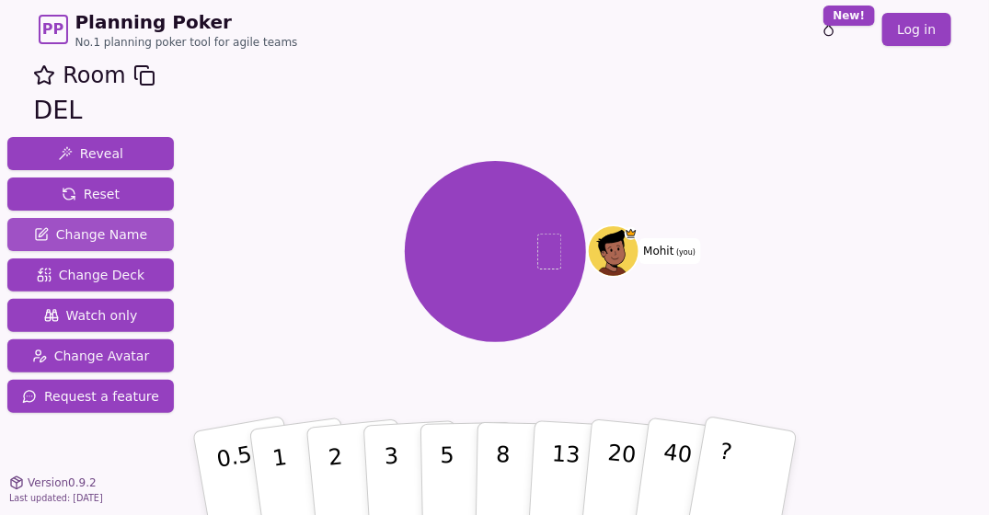
click at [109, 227] on span "Change Name" at bounding box center [90, 234] width 113 height 18
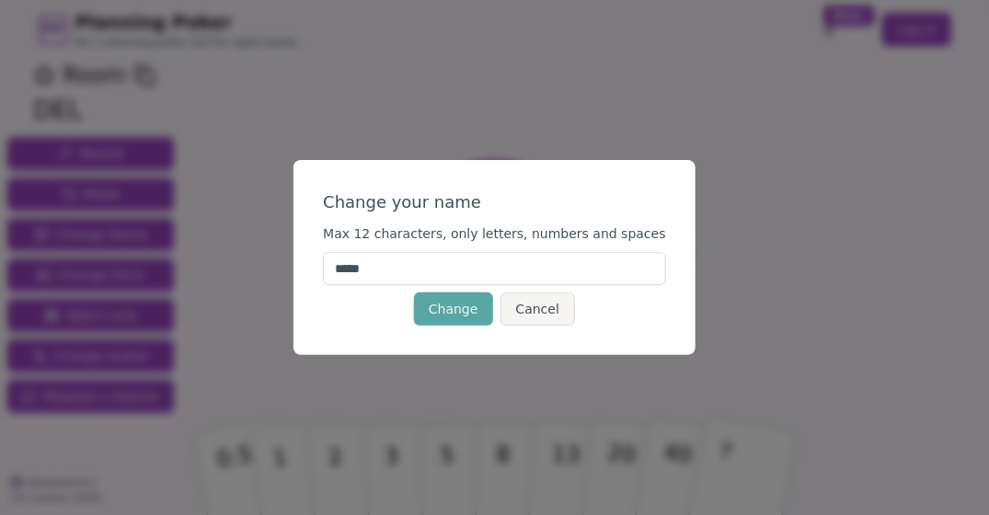
click at [398, 256] on input "*****" at bounding box center [494, 268] width 343 height 33
type input "*"
type input "*******"
click at [456, 320] on button "Change" at bounding box center [453, 309] width 79 height 33
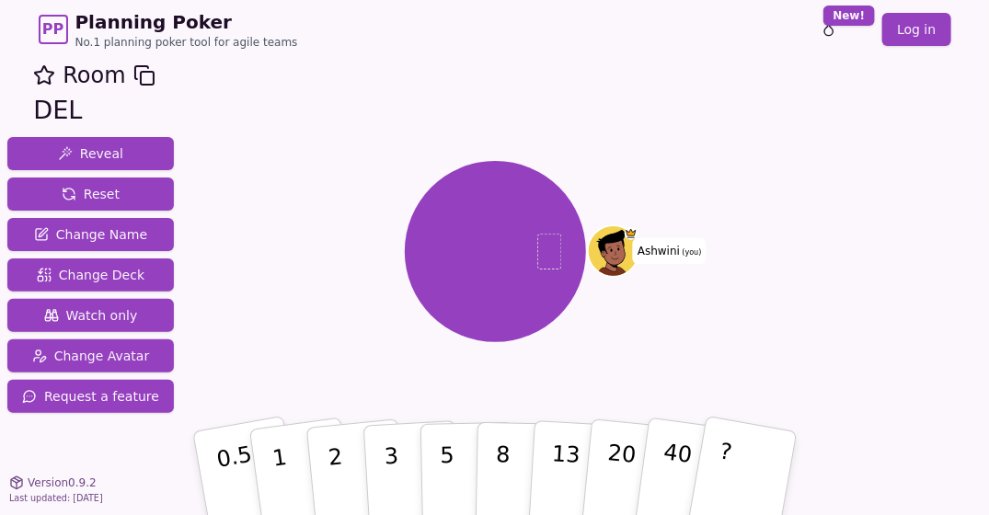
drag, startPoint x: 537, startPoint y: 225, endPoint x: 316, endPoint y: 260, distance: 223.5
click at [316, 260] on div "Ashwini (you)" at bounding box center [495, 251] width 540 height 319
click at [925, 39] on link "Log in" at bounding box center [917, 29] width 68 height 33
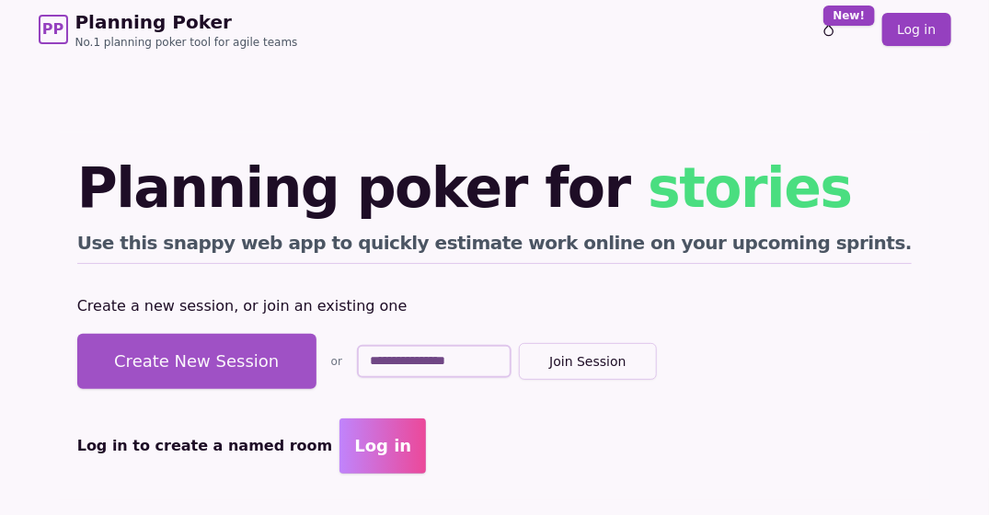
click at [256, 359] on button "Create New Session" at bounding box center [196, 361] width 239 height 55
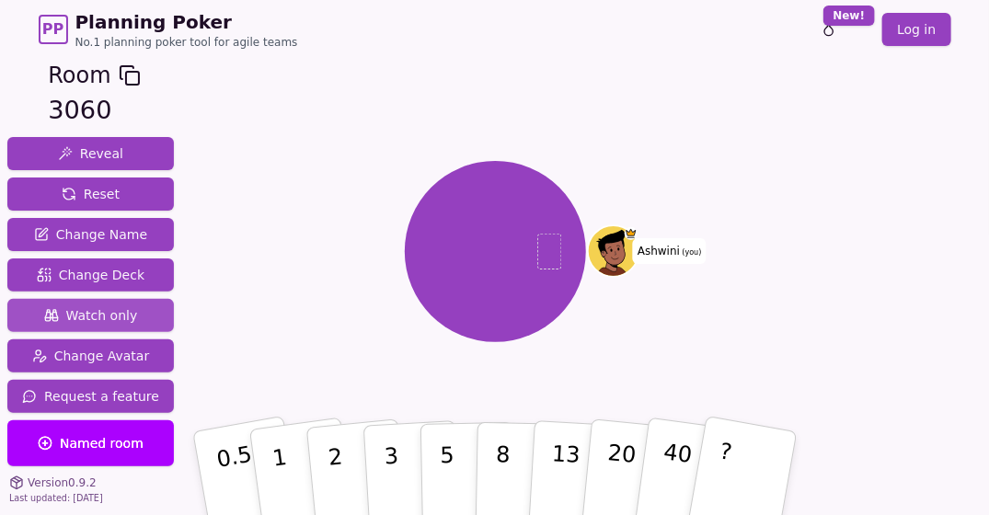
click at [98, 315] on span "Watch only" at bounding box center [91, 315] width 94 height 18
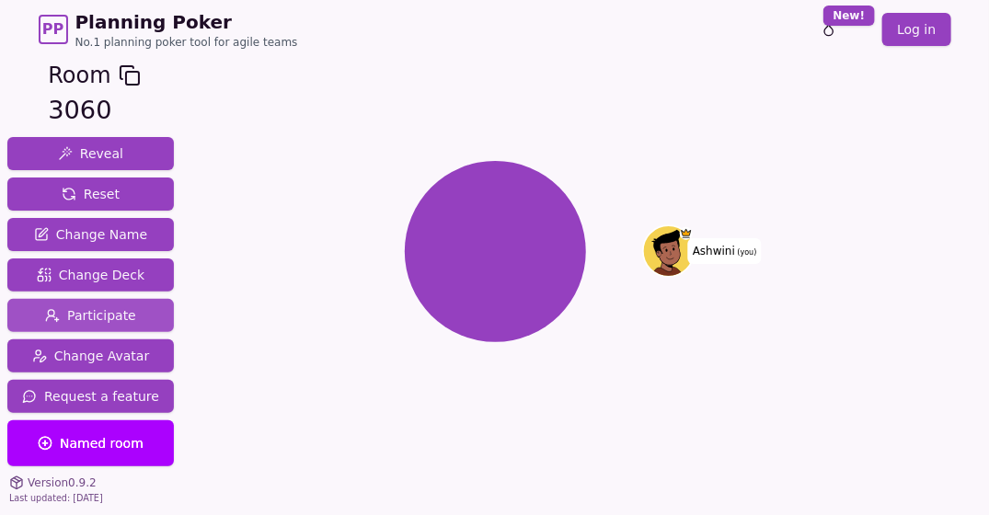
click at [104, 317] on span "Participate" at bounding box center [90, 315] width 91 height 18
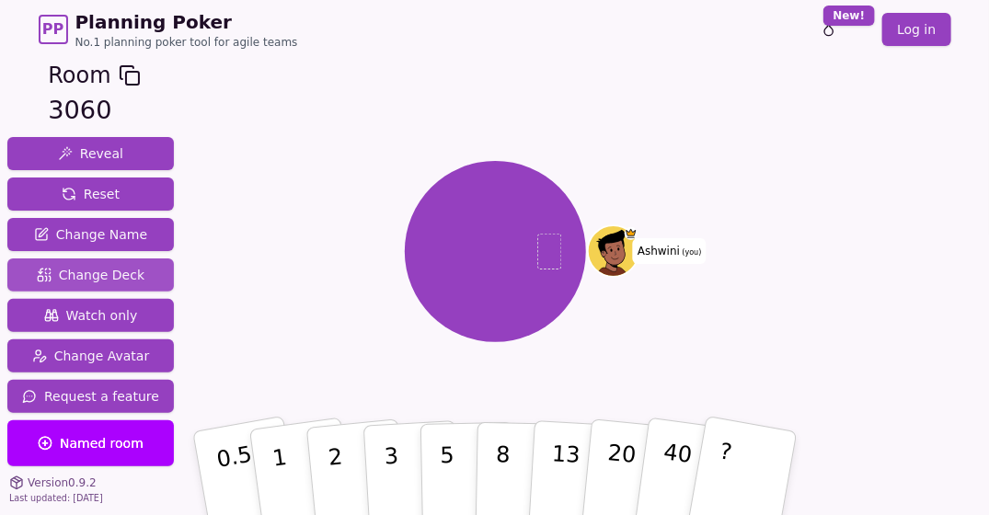
click at [82, 283] on span "Change Deck" at bounding box center [91, 275] width 108 height 18
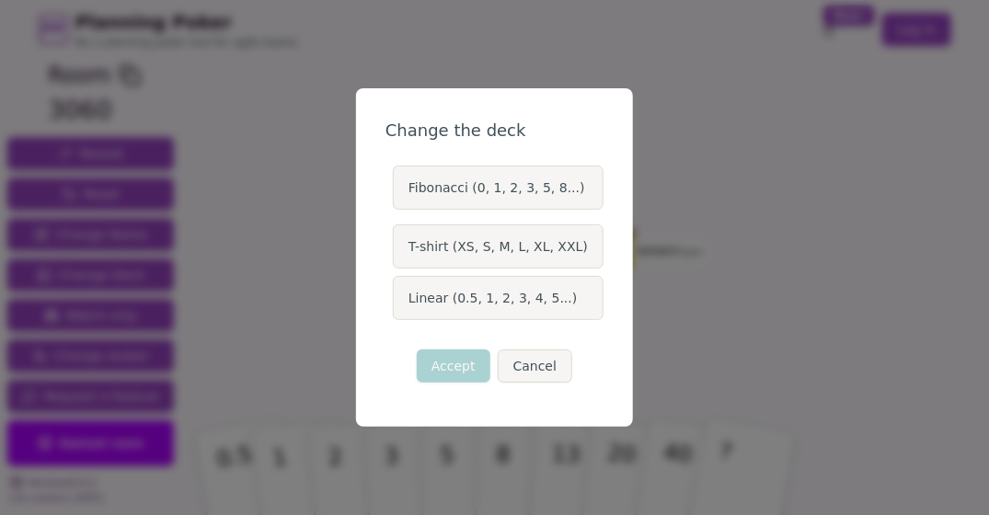
click at [458, 193] on label "Fibonacci (0, 1, 2, 3, 5, 8...)" at bounding box center [498, 188] width 211 height 44
click at [399, 193] on button "Fibonacci (0, 1, 2, 3, 5, 8...)" at bounding box center [392, 187] width 15 height 15
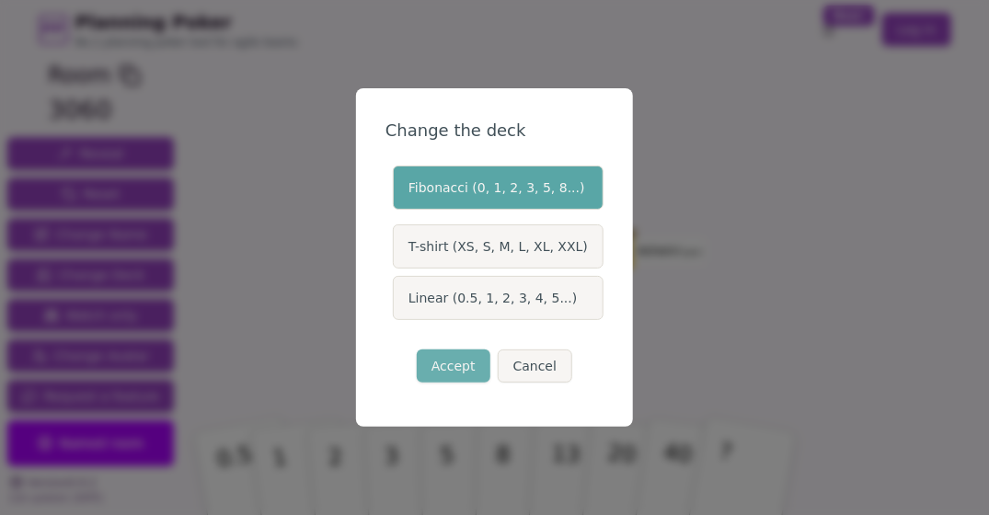
click at [455, 364] on button "Accept" at bounding box center [454, 366] width 74 height 33
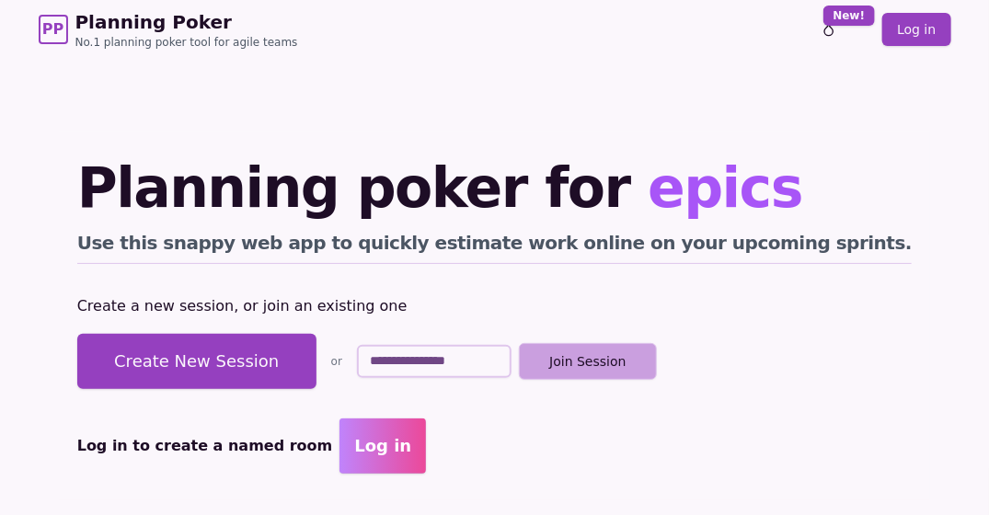
click at [657, 363] on button "Join Session" at bounding box center [588, 361] width 138 height 37
